Goal: Transaction & Acquisition: Purchase product/service

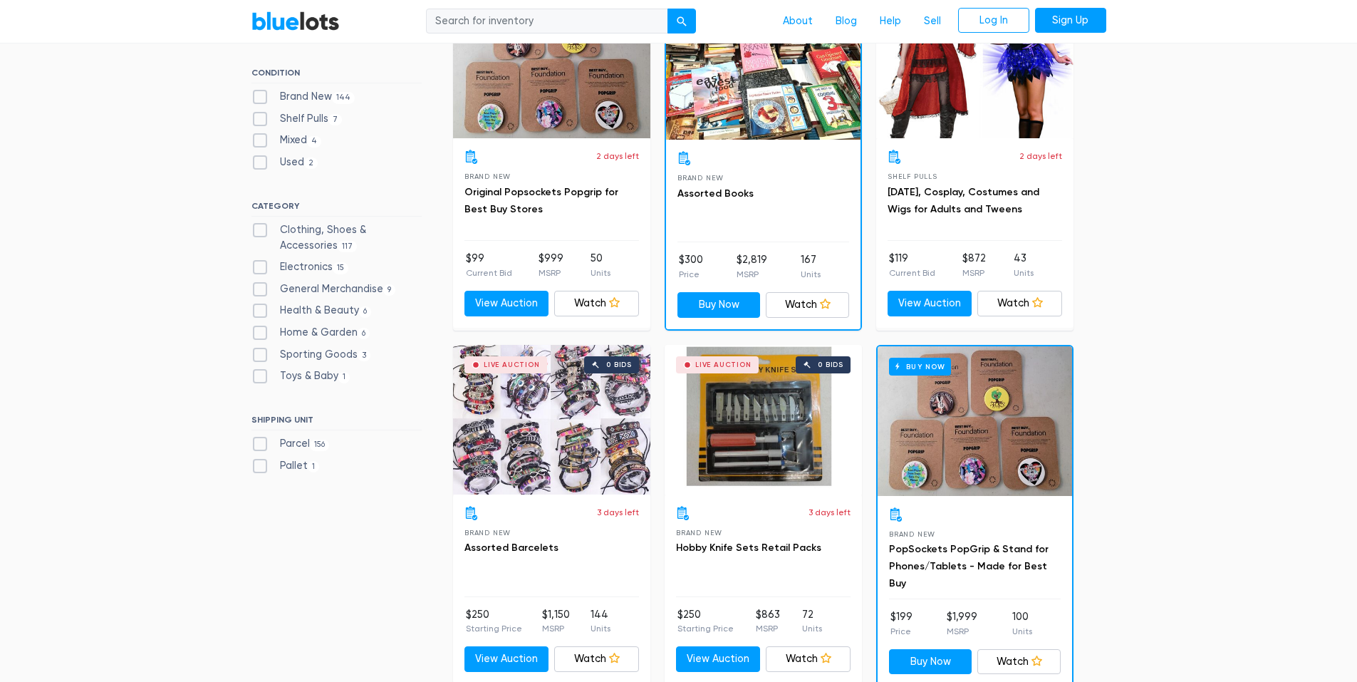
scroll to position [356, 0]
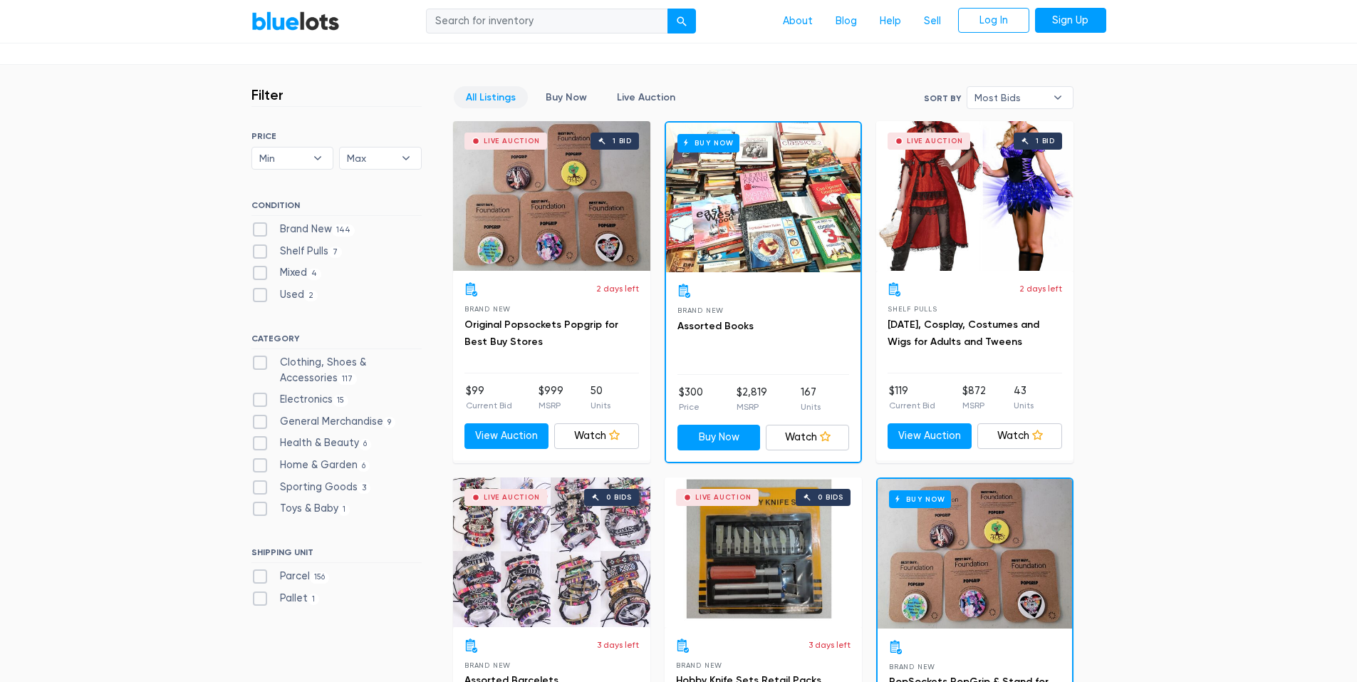
click at [261, 399] on label "Electronics 15" at bounding box center [301, 400] width 98 height 16
click at [261, 399] on input "Electronics 15" at bounding box center [256, 396] width 9 height 9
checkbox input "true"
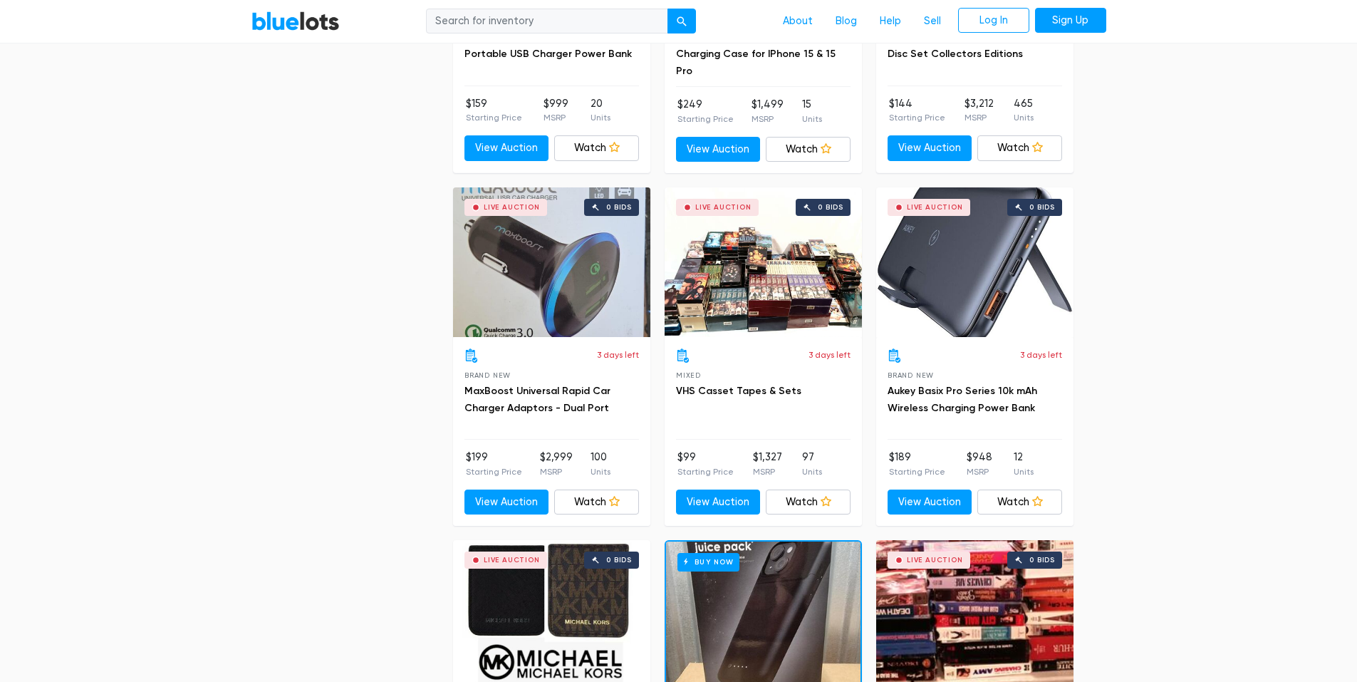
scroll to position [2022, 0]
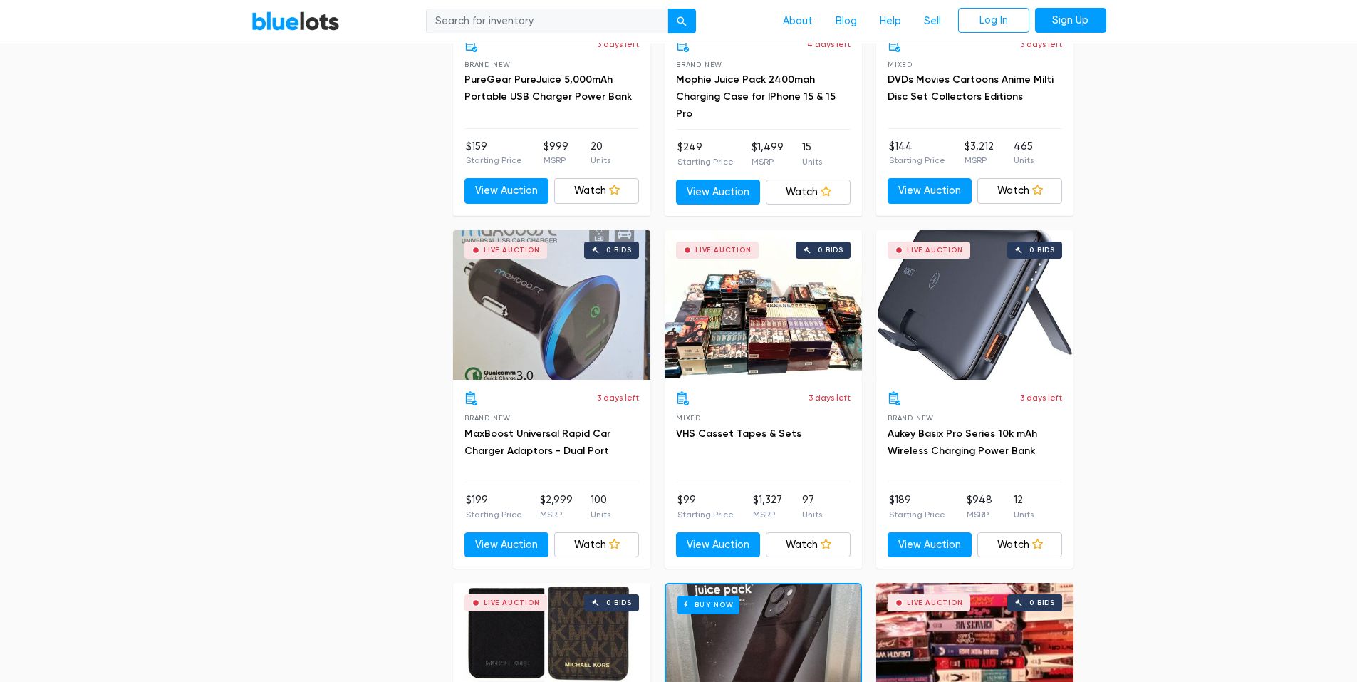
click at [487, 23] on input "search" at bounding box center [547, 22] width 242 height 26
type input "watches"
click at [668, 9] on button "submit" at bounding box center [682, 22] width 28 height 26
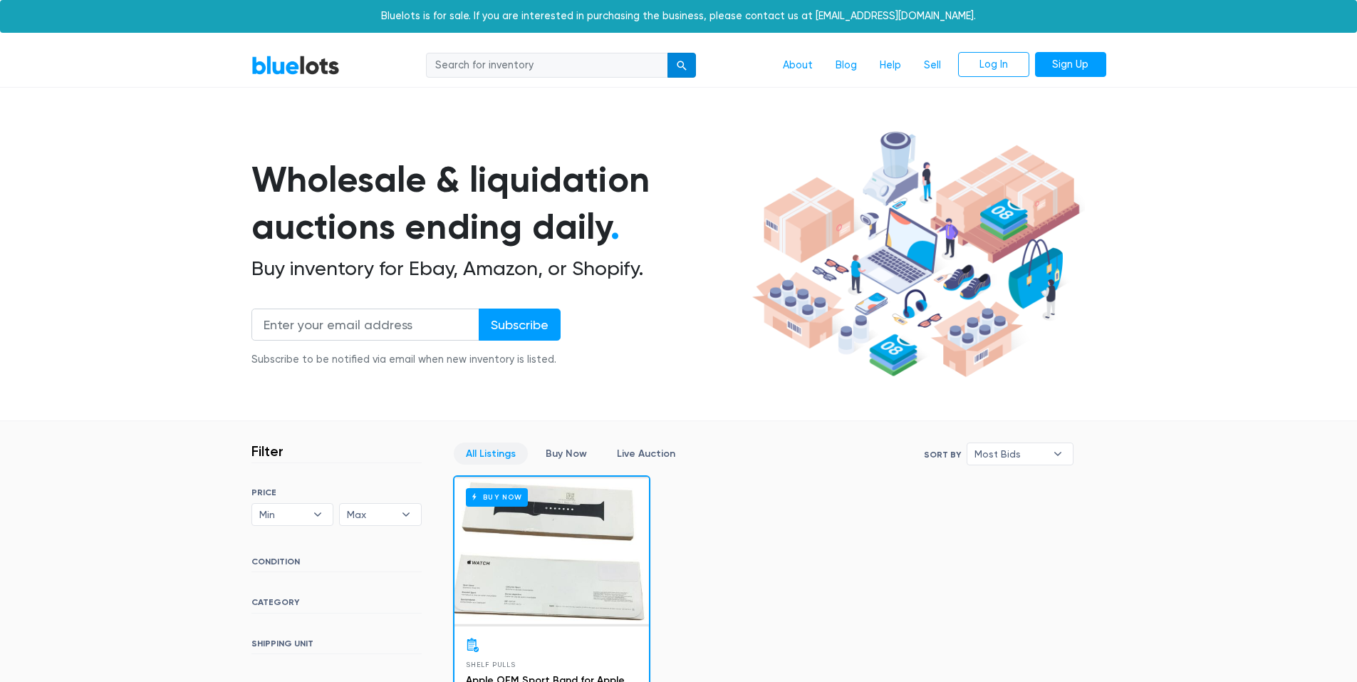
click at [680, 66] on div "submit" at bounding box center [682, 66] width 10 height 10
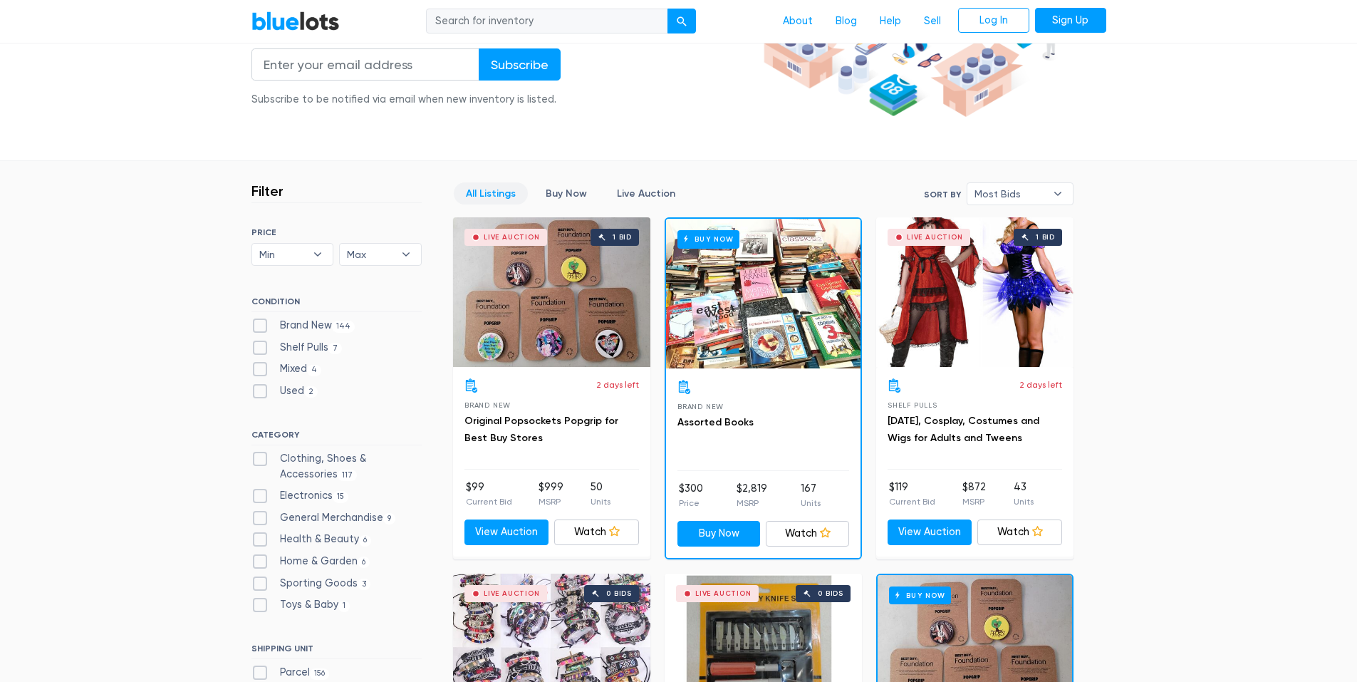
scroll to position [285, 0]
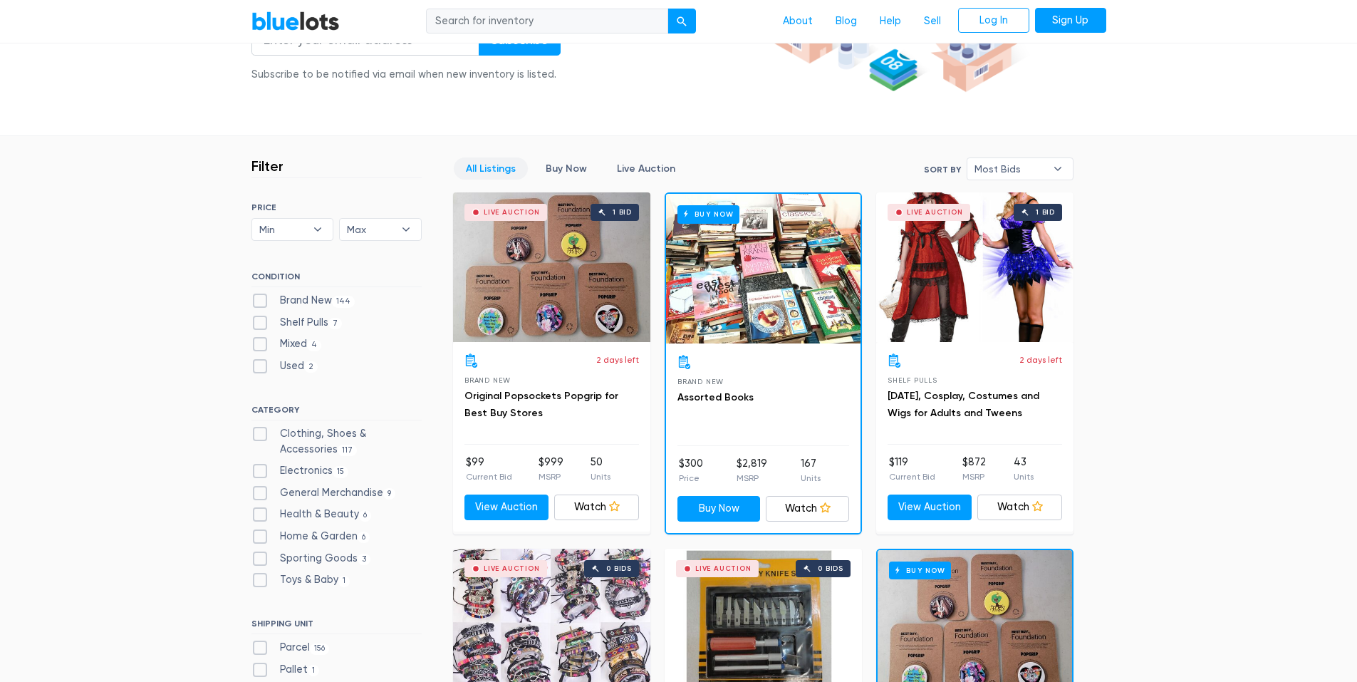
click at [512, 16] on input "search" at bounding box center [547, 22] width 242 height 26
type input "watches"
click at [682, 18] on div "submit" at bounding box center [682, 22] width 10 height 10
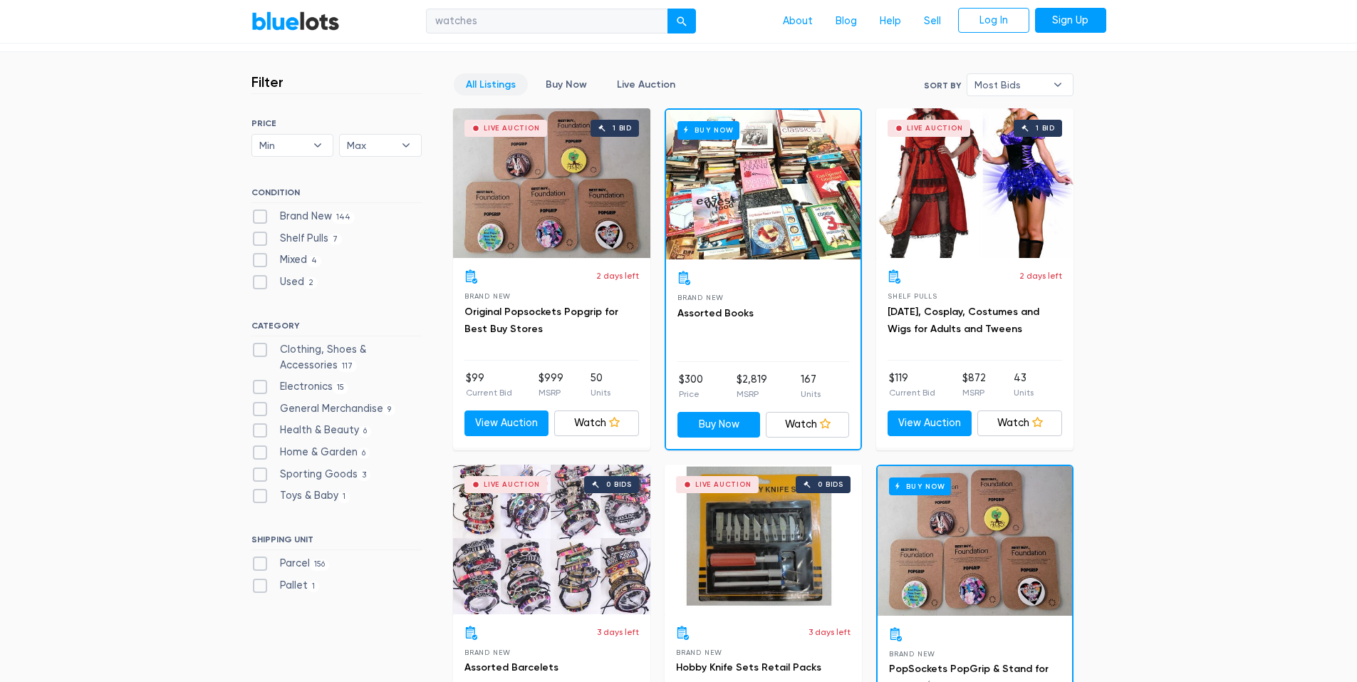
scroll to position [499, 0]
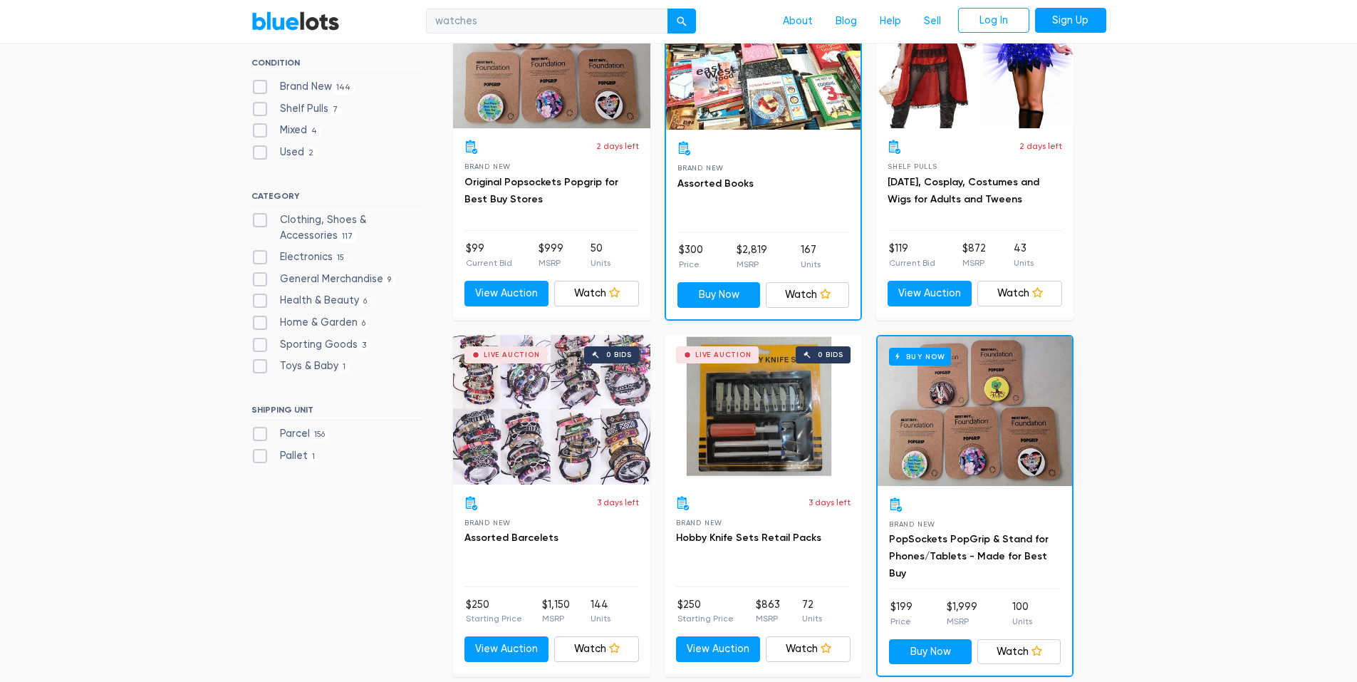
click at [264, 458] on label "Pallet 1" at bounding box center [286, 456] width 68 height 16
click at [261, 457] on input "Pallet 1" at bounding box center [256, 452] width 9 height 9
checkbox input "true"
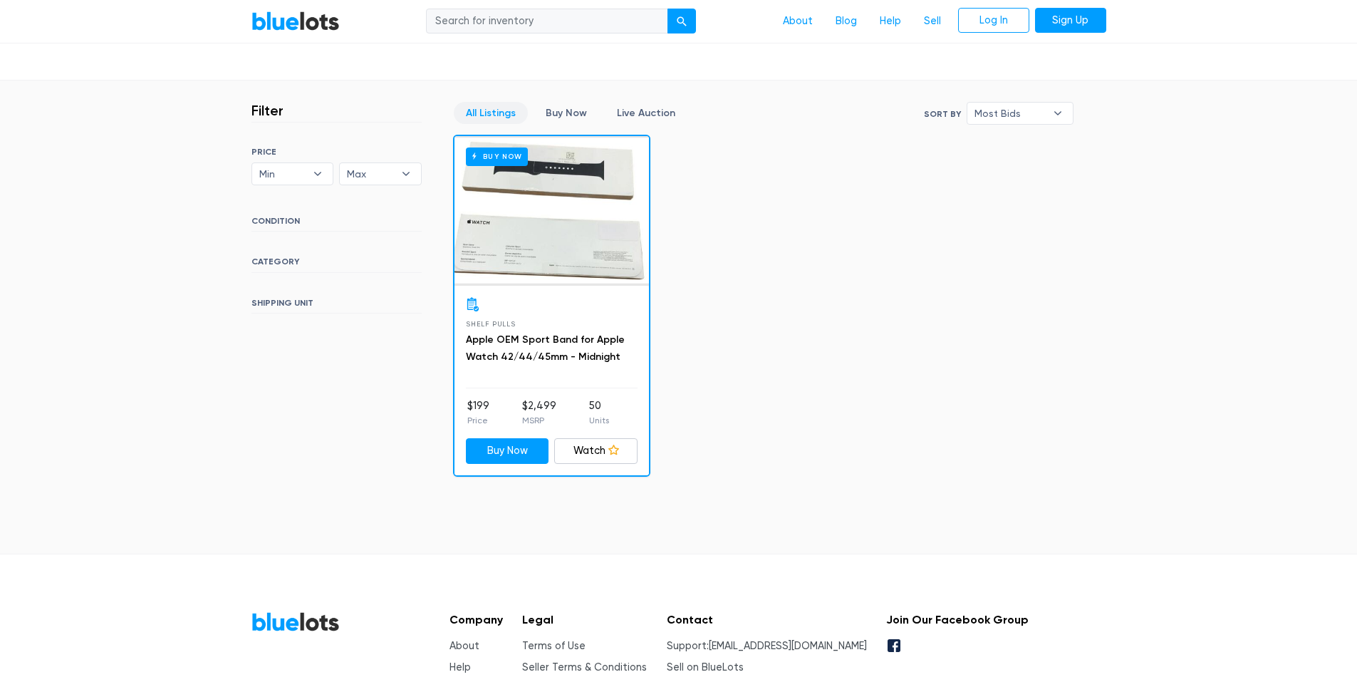
scroll to position [356, 0]
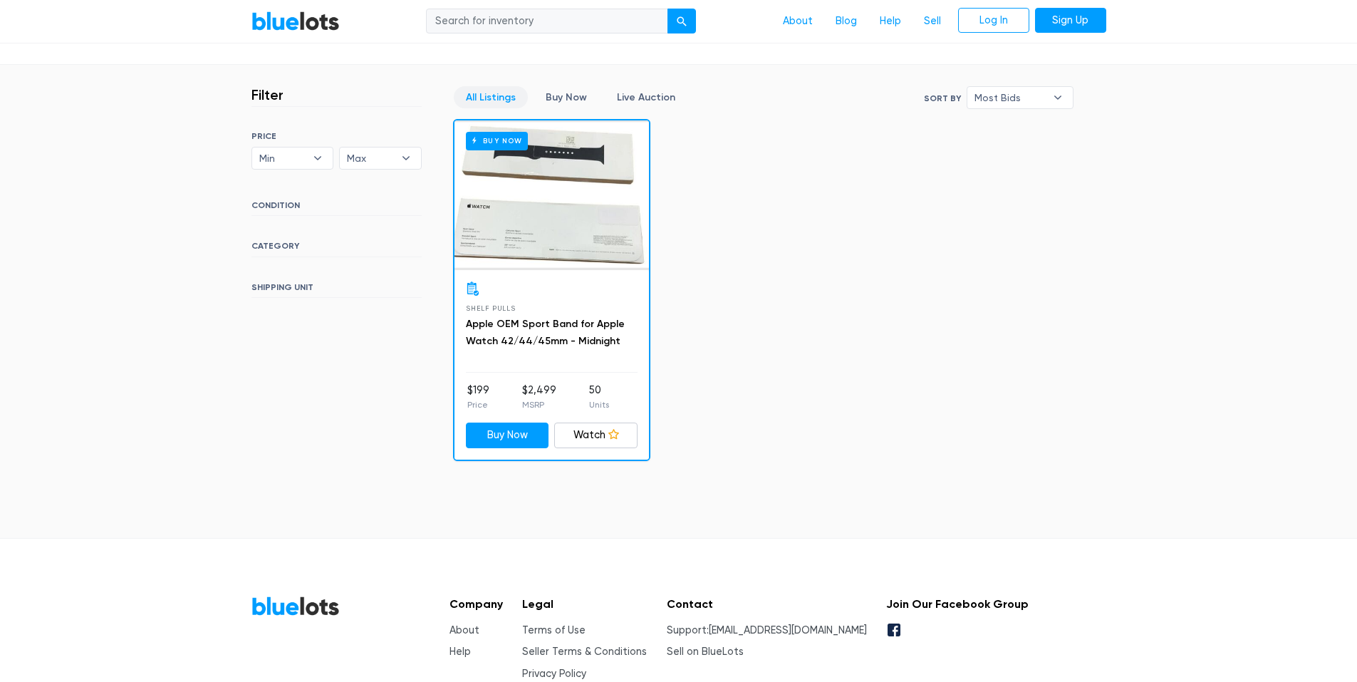
click at [274, 291] on h6 "SHIPPING UNIT" at bounding box center [337, 290] width 170 height 16
click at [655, 95] on link "Live Auction" at bounding box center [646, 97] width 83 height 22
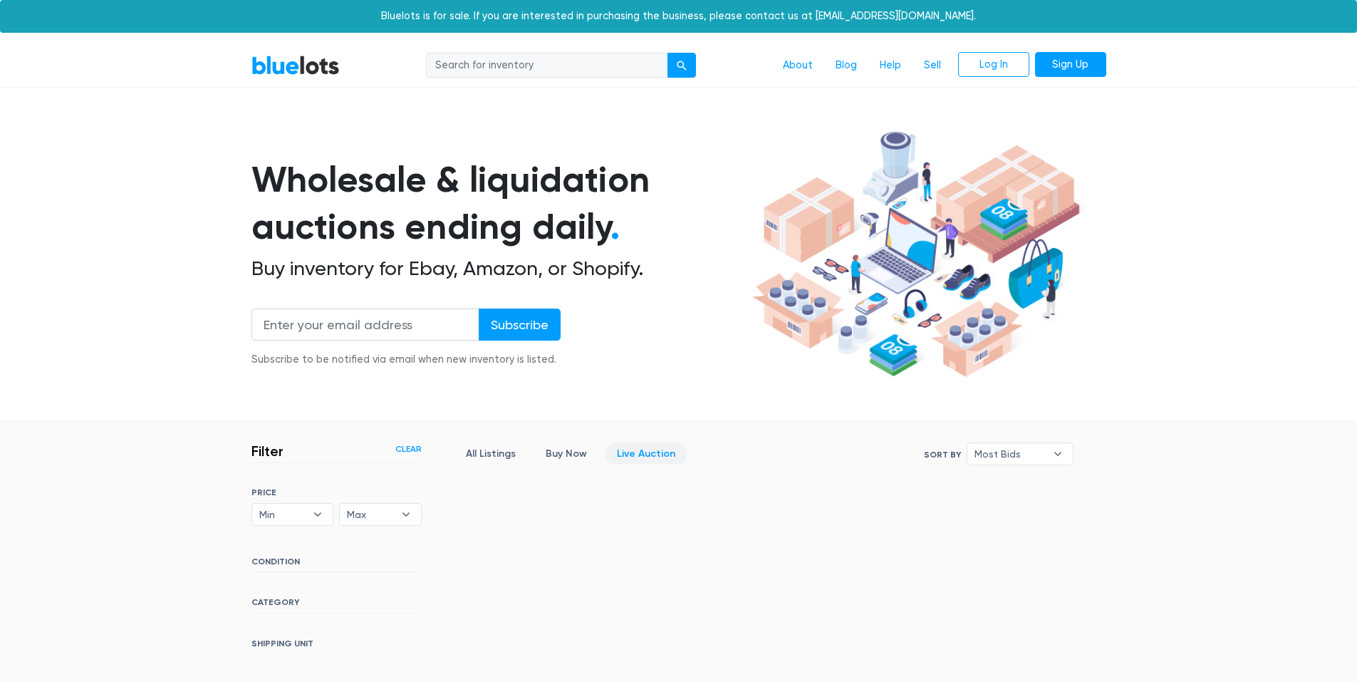
scroll to position [307, 0]
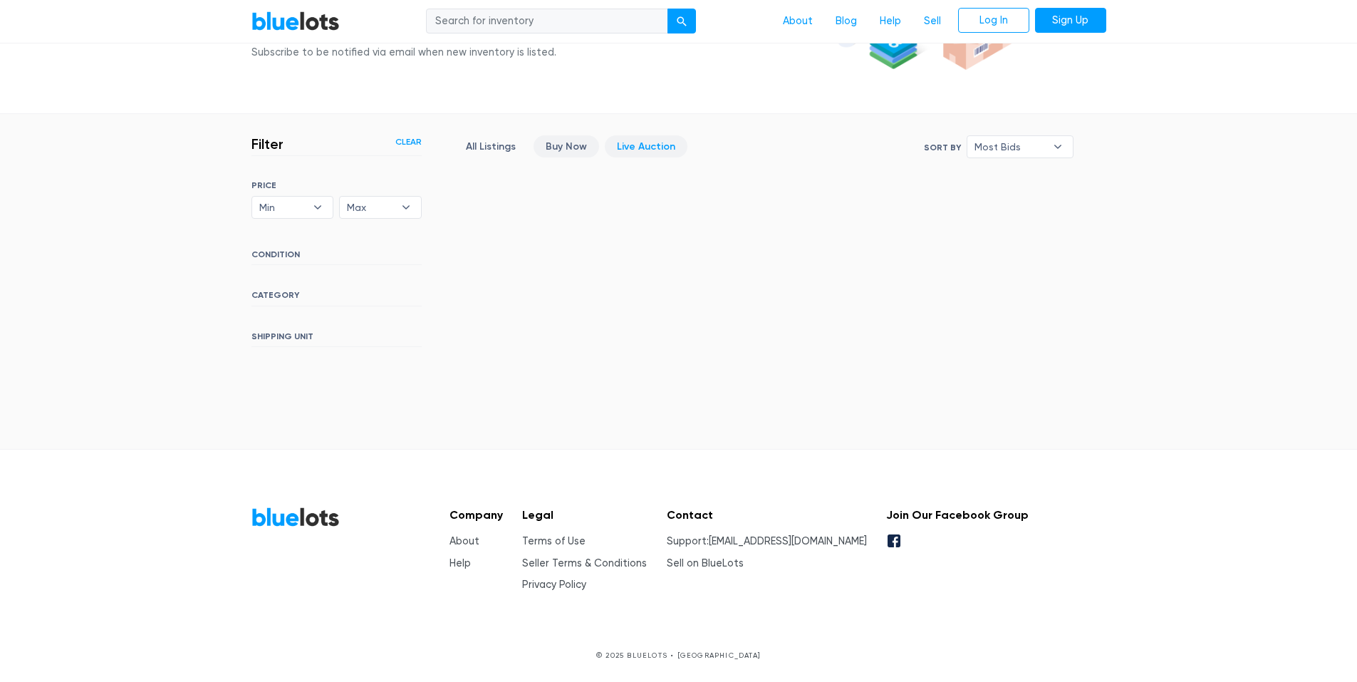
click at [556, 143] on link "Buy Now" at bounding box center [567, 146] width 66 height 22
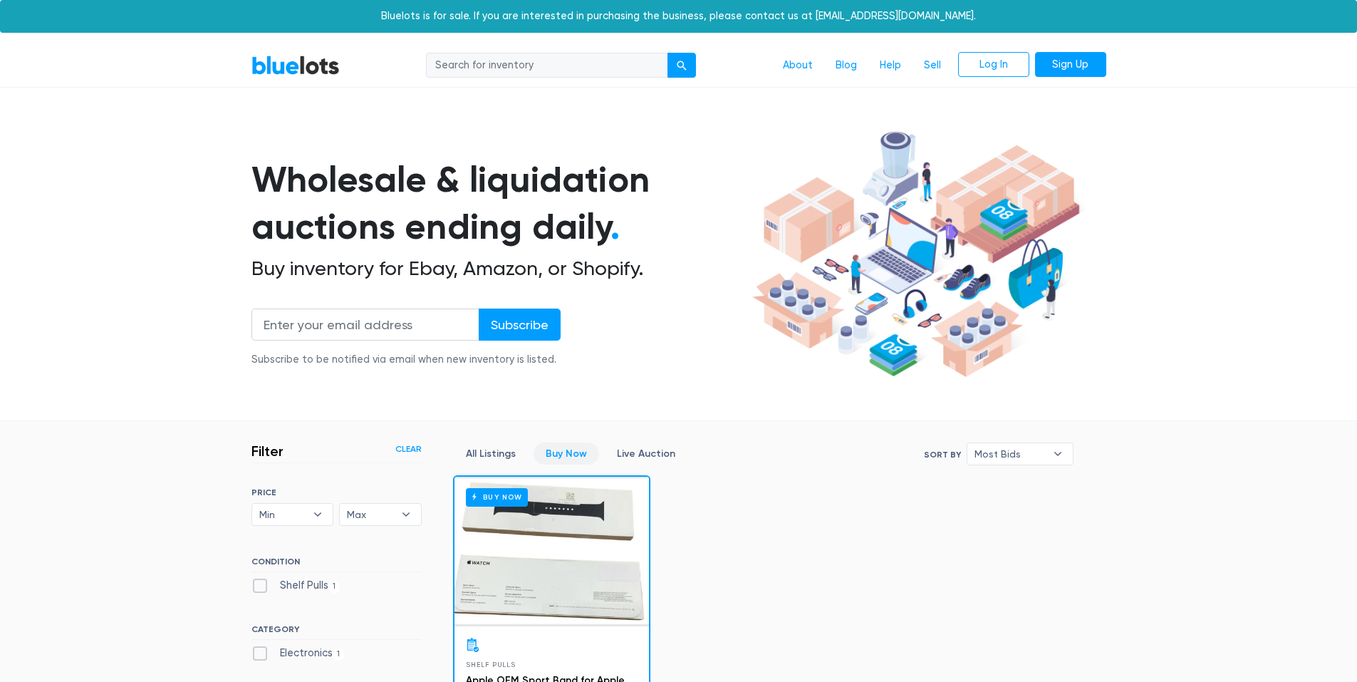
scroll to position [383, 0]
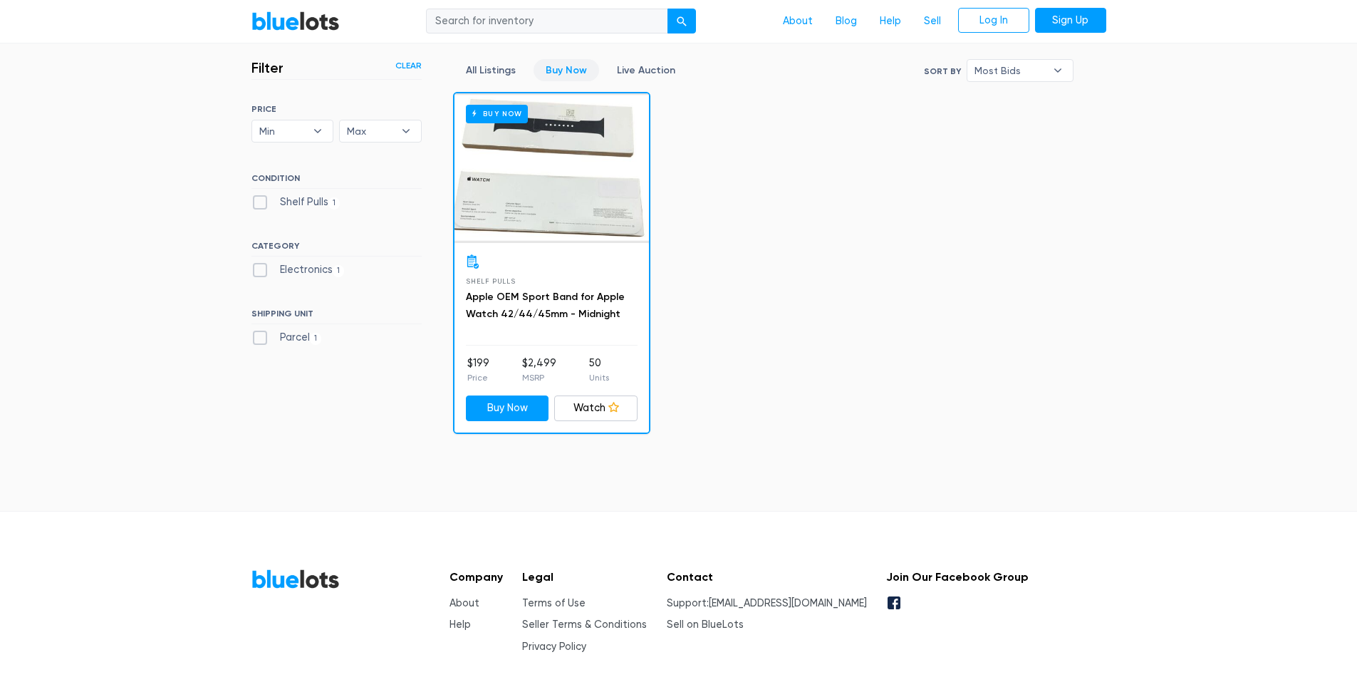
click at [549, 151] on div "Buy Now" at bounding box center [552, 168] width 195 height 150
click at [258, 269] on label "Electronics 1" at bounding box center [298, 270] width 93 height 16
click at [258, 269] on input "Electronics 1" at bounding box center [256, 266] width 9 height 9
checkbox input "true"
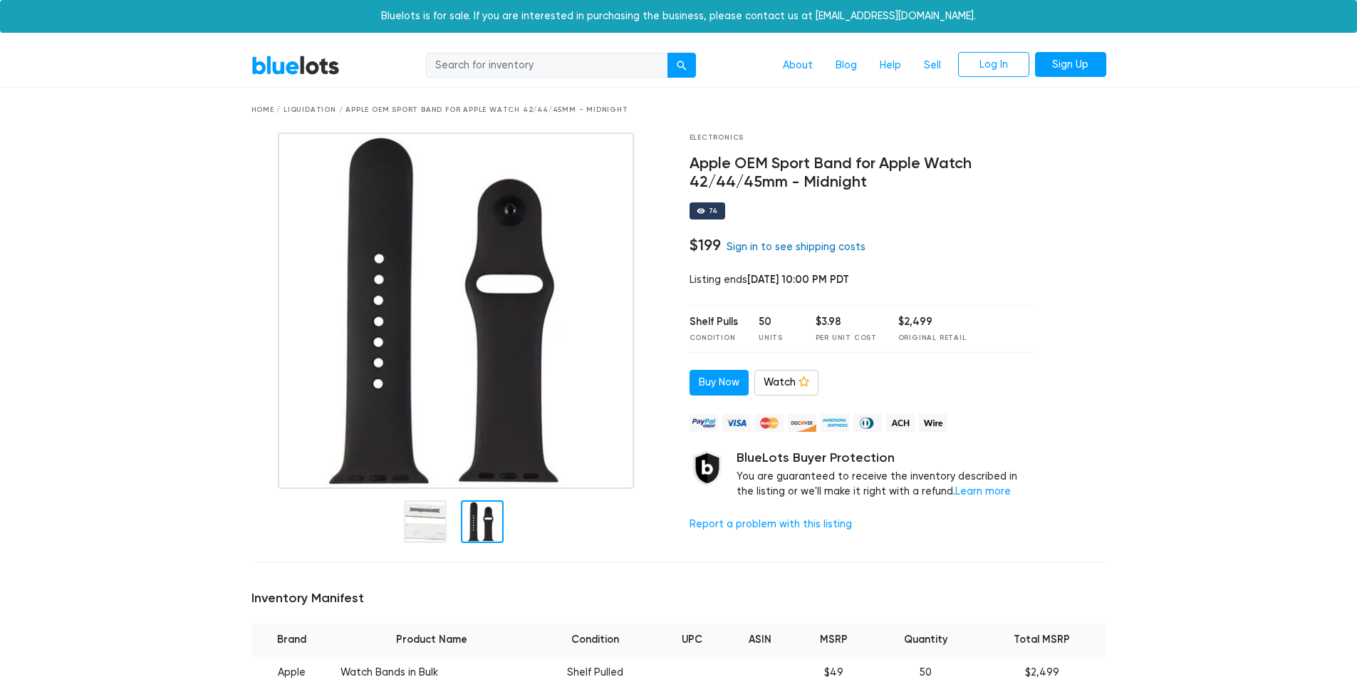
click at [794, 247] on link "Sign in to see shipping costs" at bounding box center [796, 247] width 139 height 12
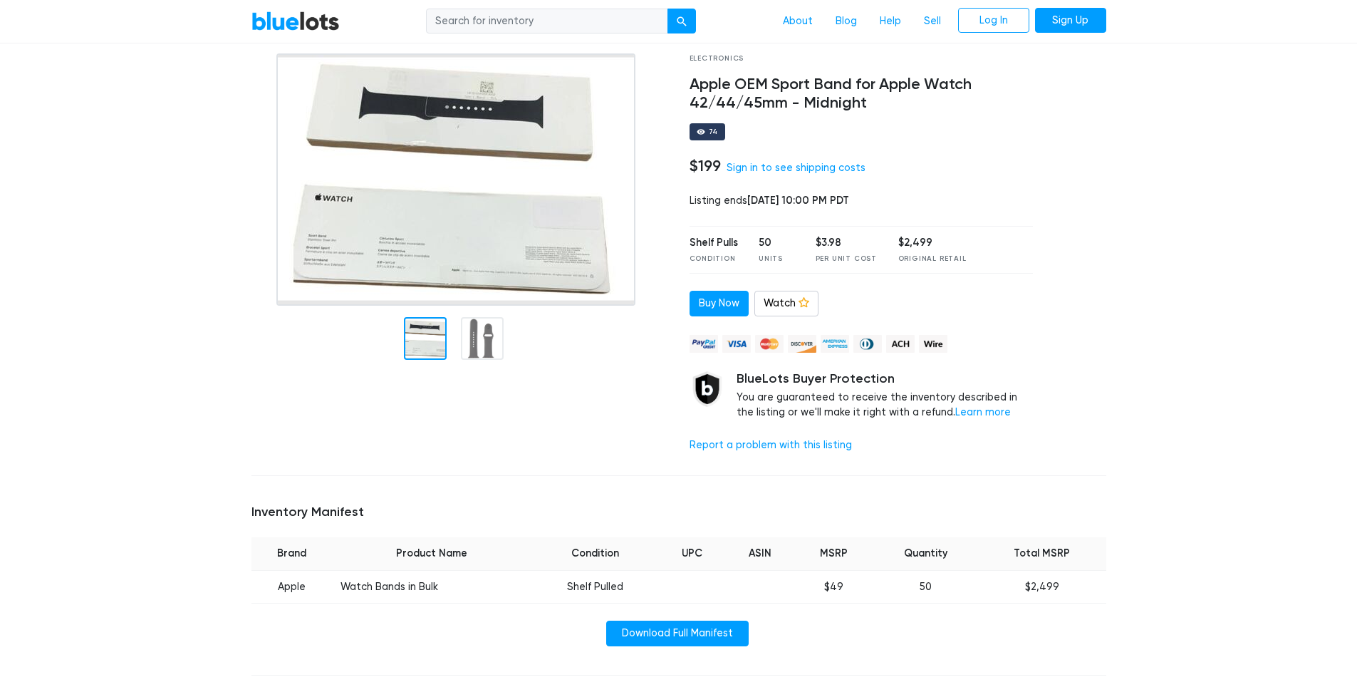
scroll to position [214, 0]
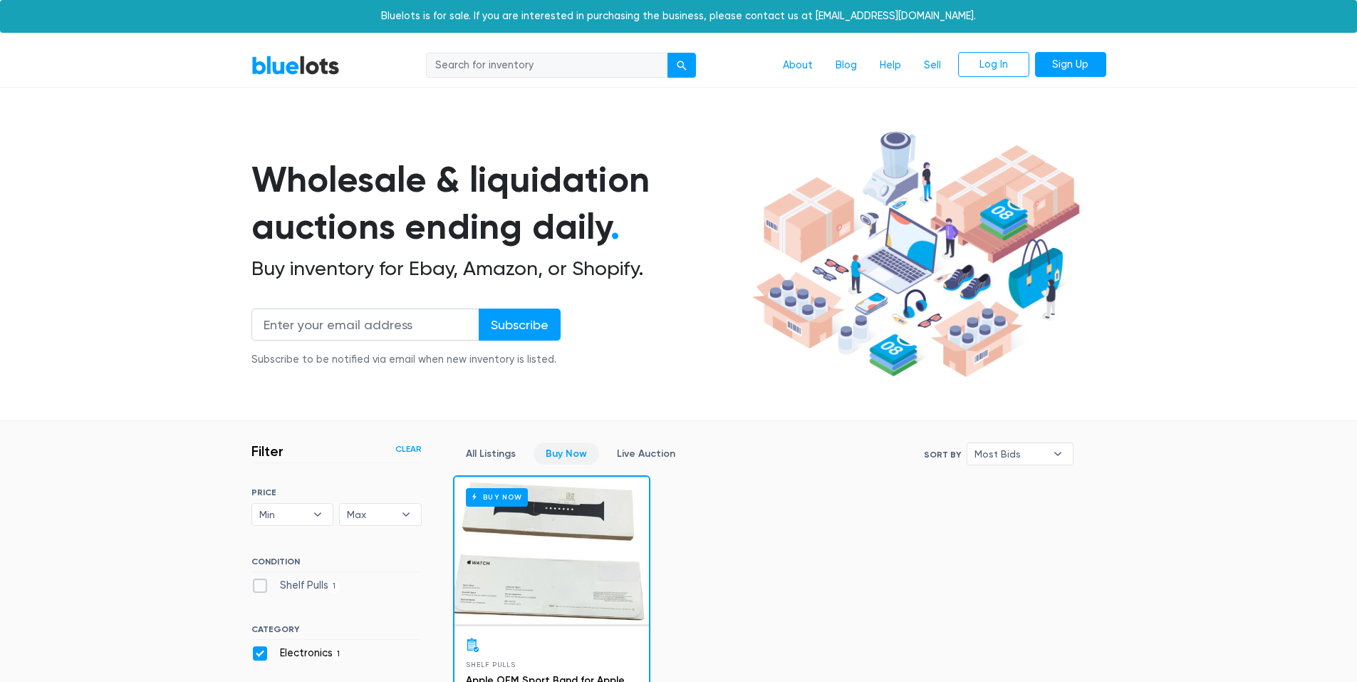
scroll to position [383, 0]
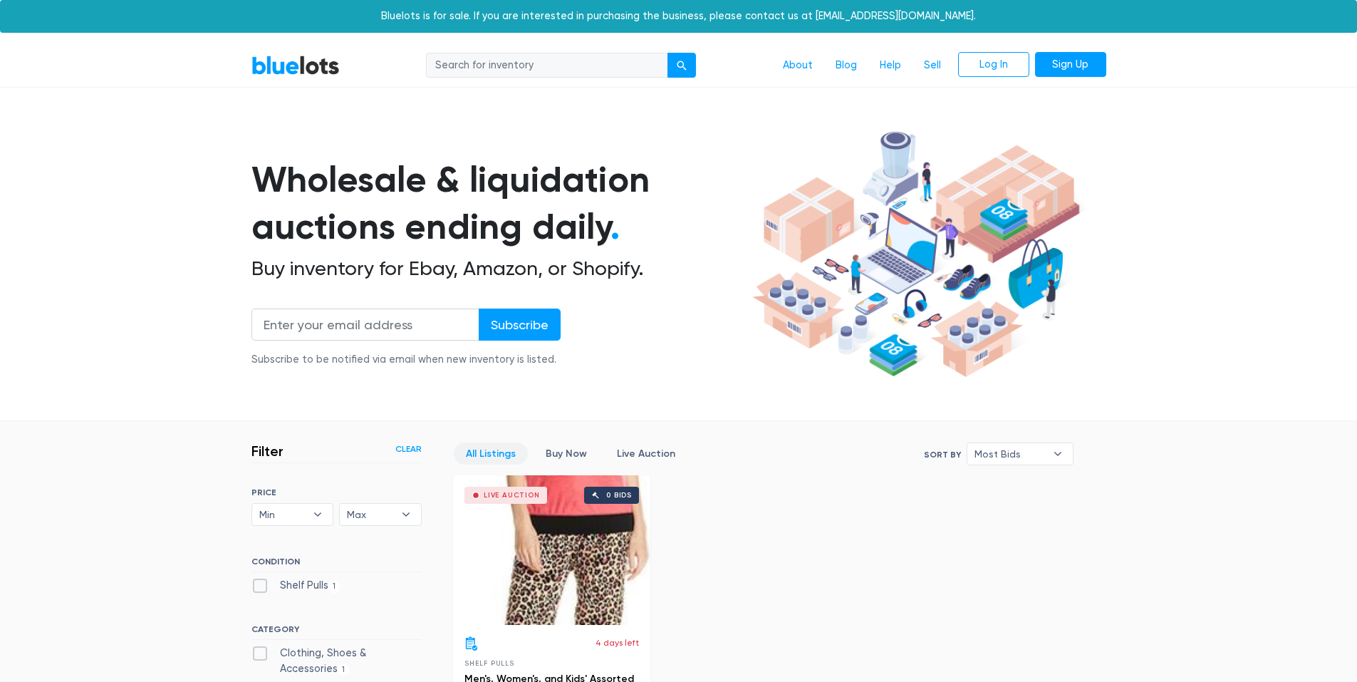
scroll to position [383, 0]
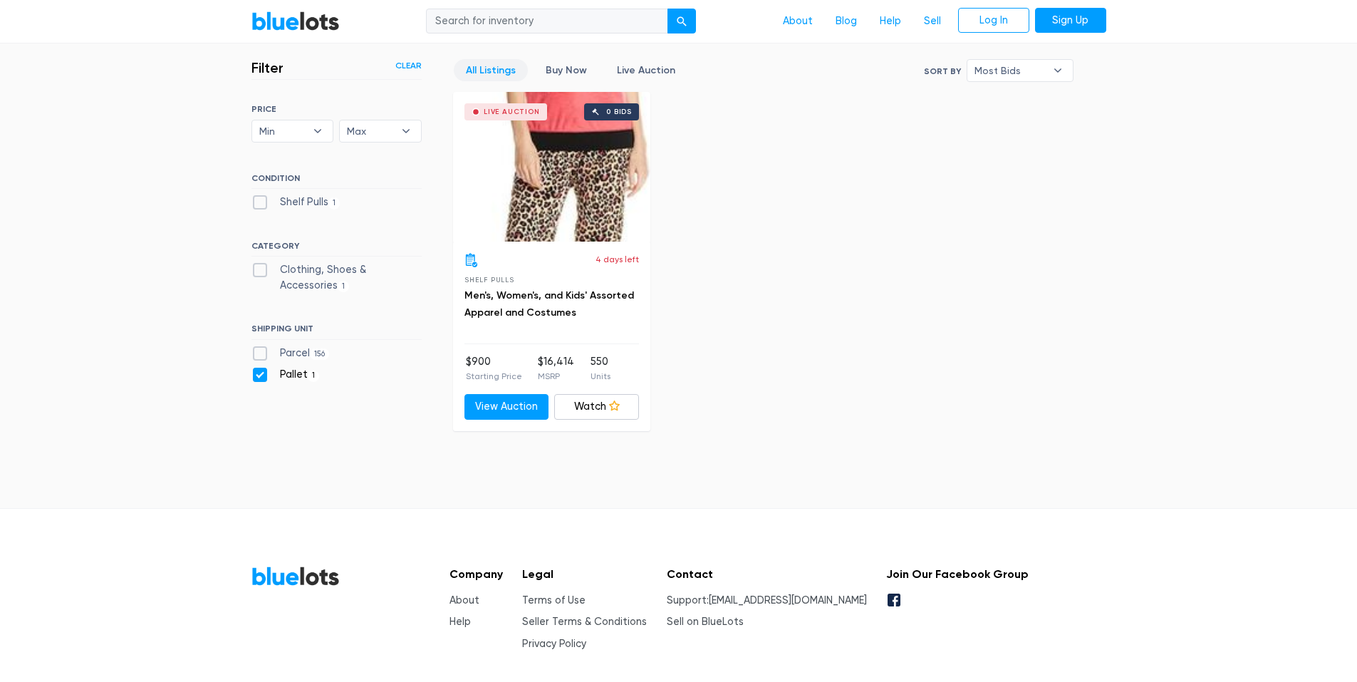
click at [254, 203] on label "Shelf Pulls 1" at bounding box center [296, 203] width 89 height 16
click at [254, 203] on Pulls"] "Shelf Pulls 1" at bounding box center [256, 199] width 9 height 9
checkbox Pulls"] "true"
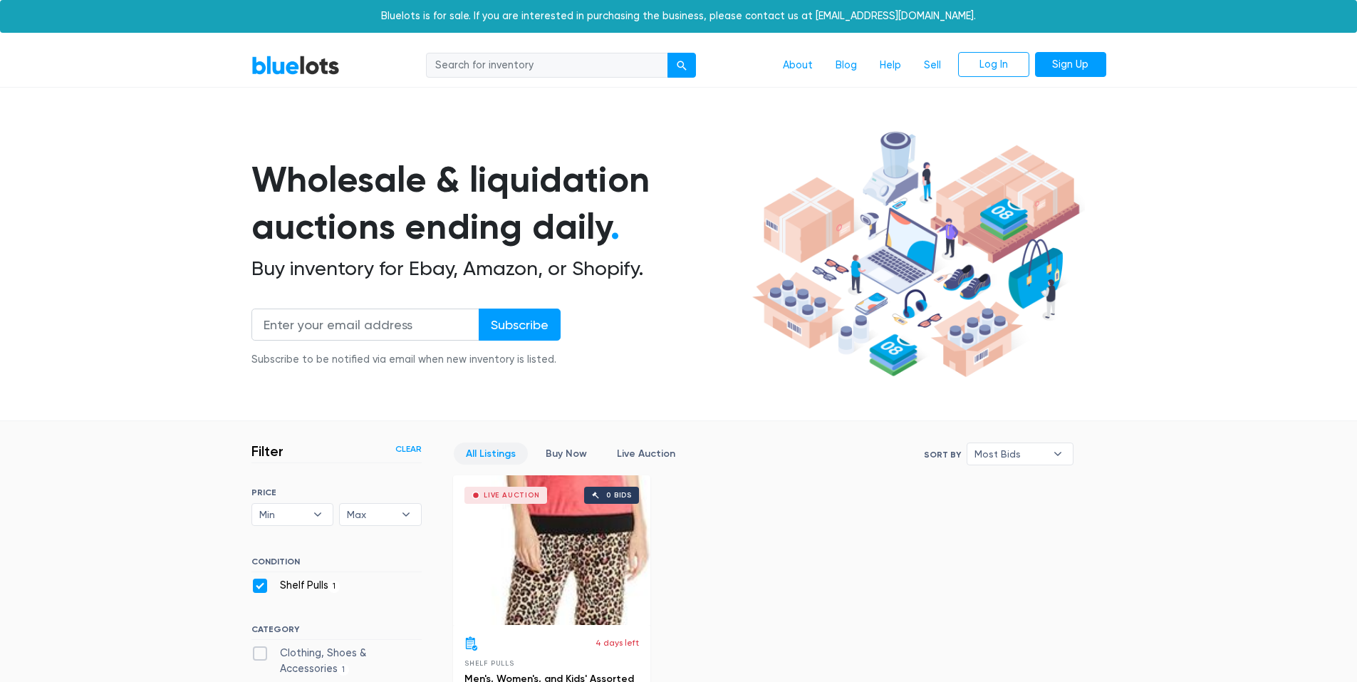
scroll to position [383, 0]
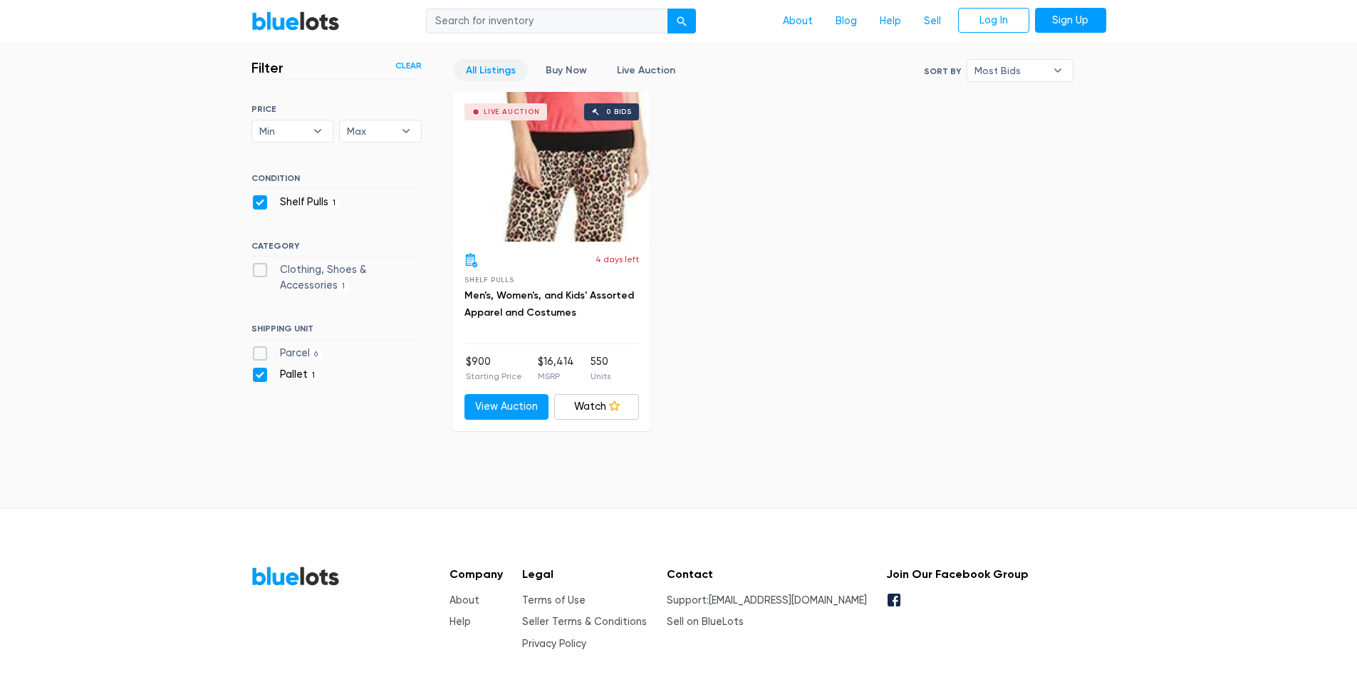
click at [254, 382] on label "Pallet 1" at bounding box center [286, 375] width 68 height 16
click at [254, 376] on input "Pallet 1" at bounding box center [256, 371] width 9 height 9
checkbox input "false"
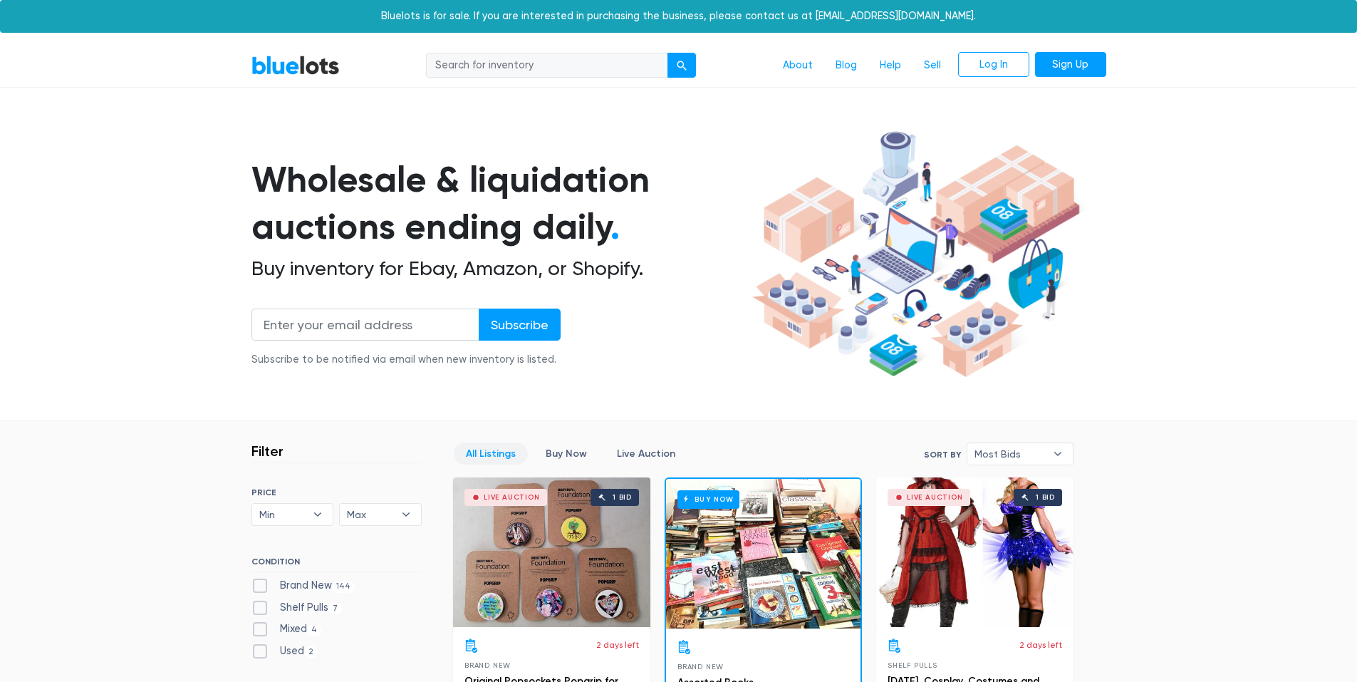
scroll to position [356, 0]
